Goal: Task Accomplishment & Management: Manage account settings

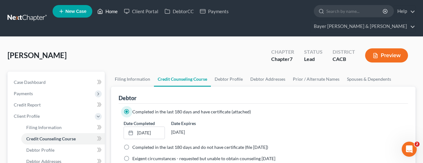
click at [112, 13] on link "Home" at bounding box center [107, 11] width 27 height 11
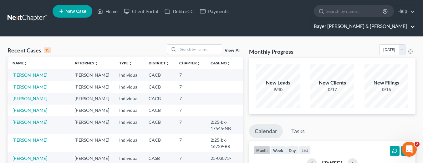
click at [395, 21] on link "Bayer Wishman & Leotta" at bounding box center [363, 26] width 105 height 11
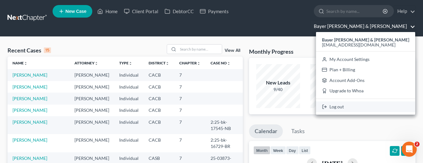
click at [372, 101] on link "Log out" at bounding box center [365, 106] width 99 height 11
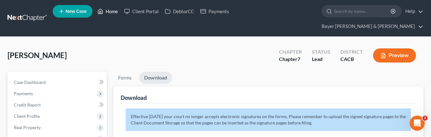
click at [108, 13] on link "Home" at bounding box center [107, 11] width 27 height 11
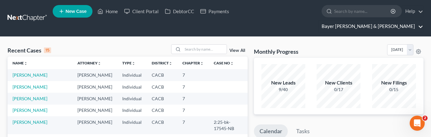
click at [378, 21] on link "Bayer Wishman & Leotta" at bounding box center [370, 26] width 105 height 11
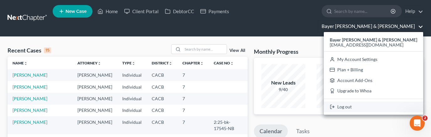
click at [381, 101] on link "Log out" at bounding box center [373, 106] width 99 height 11
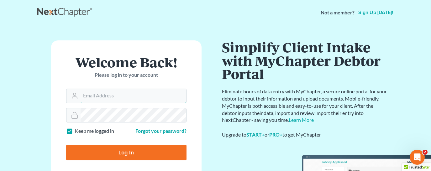
type input "[EMAIL_ADDRESS][DOMAIN_NAME]"
click at [121, 136] on input "Log In" at bounding box center [126, 153] width 120 height 16
type input "Thinking..."
